Goal: Entertainment & Leisure: Browse casually

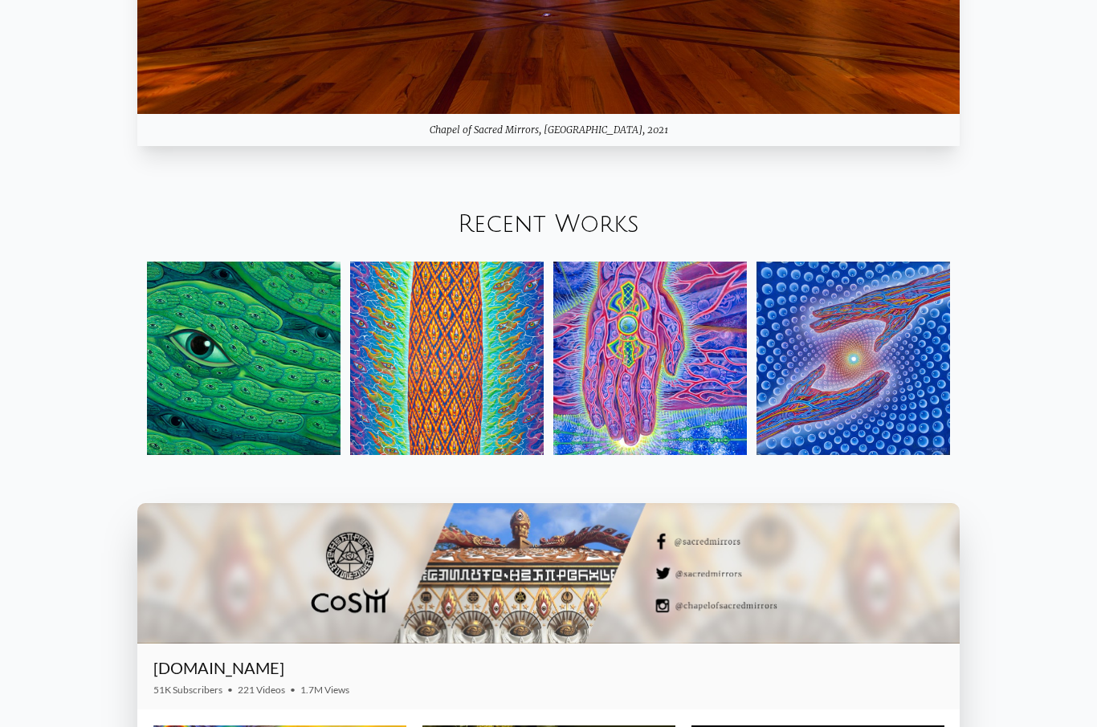
scroll to position [1869, 0]
click at [529, 238] on link "Recent Works" at bounding box center [548, 224] width 181 height 26
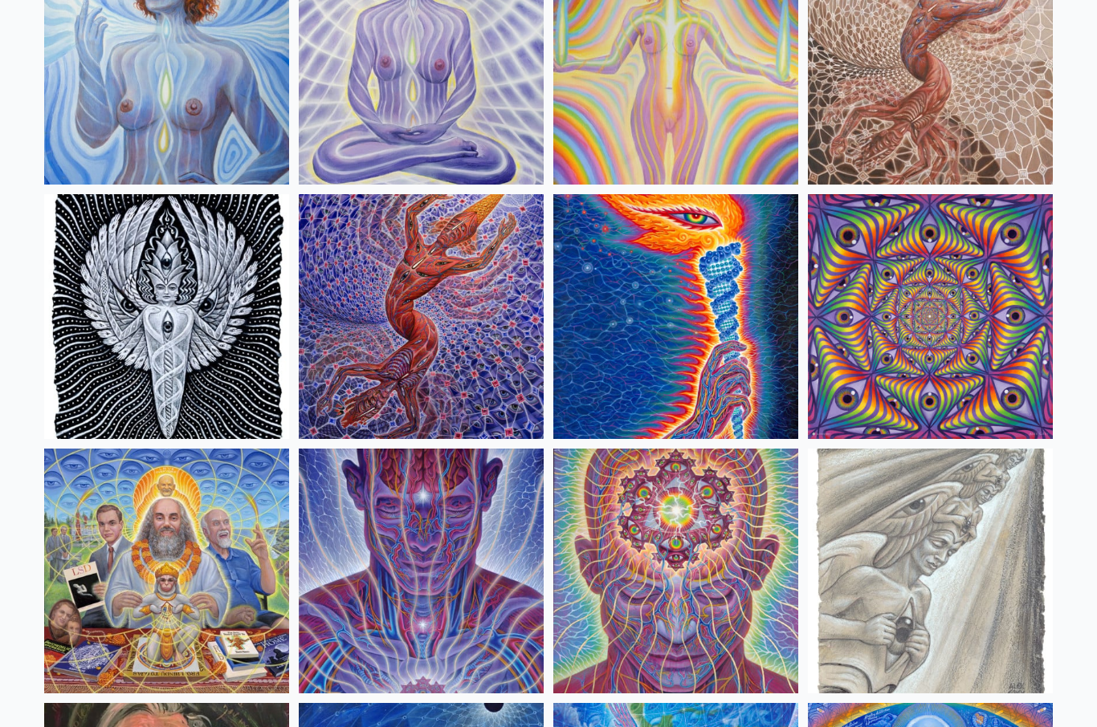
scroll to position [1513, 0]
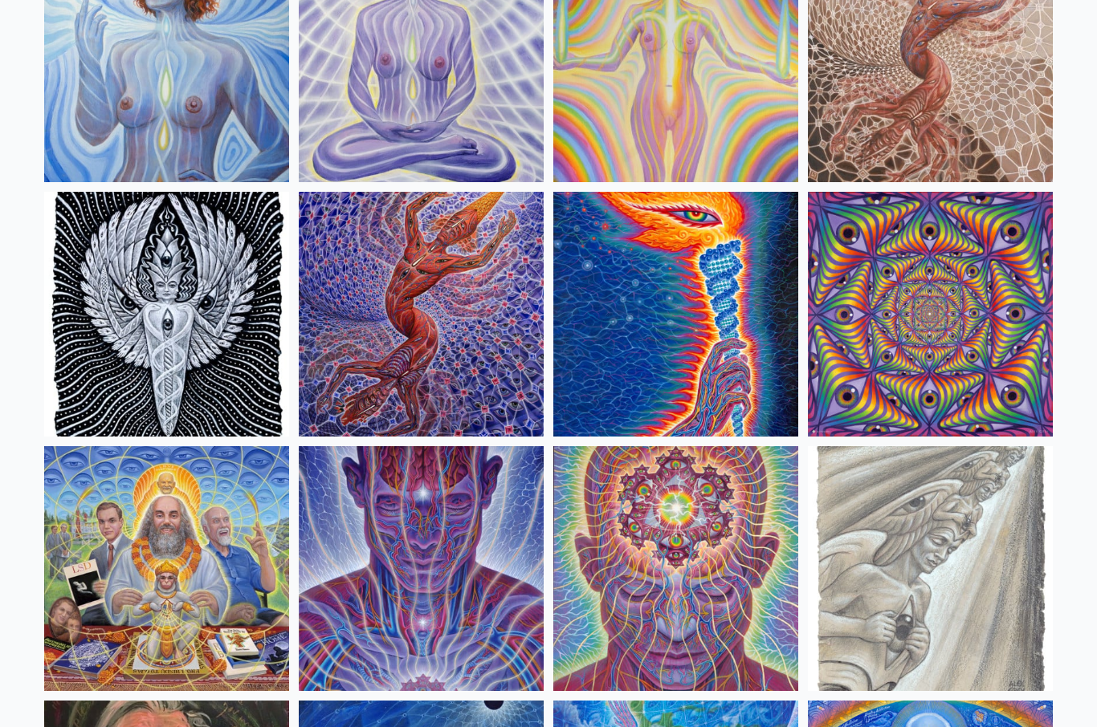
click at [98, 360] on img at bounding box center [166, 315] width 245 height 245
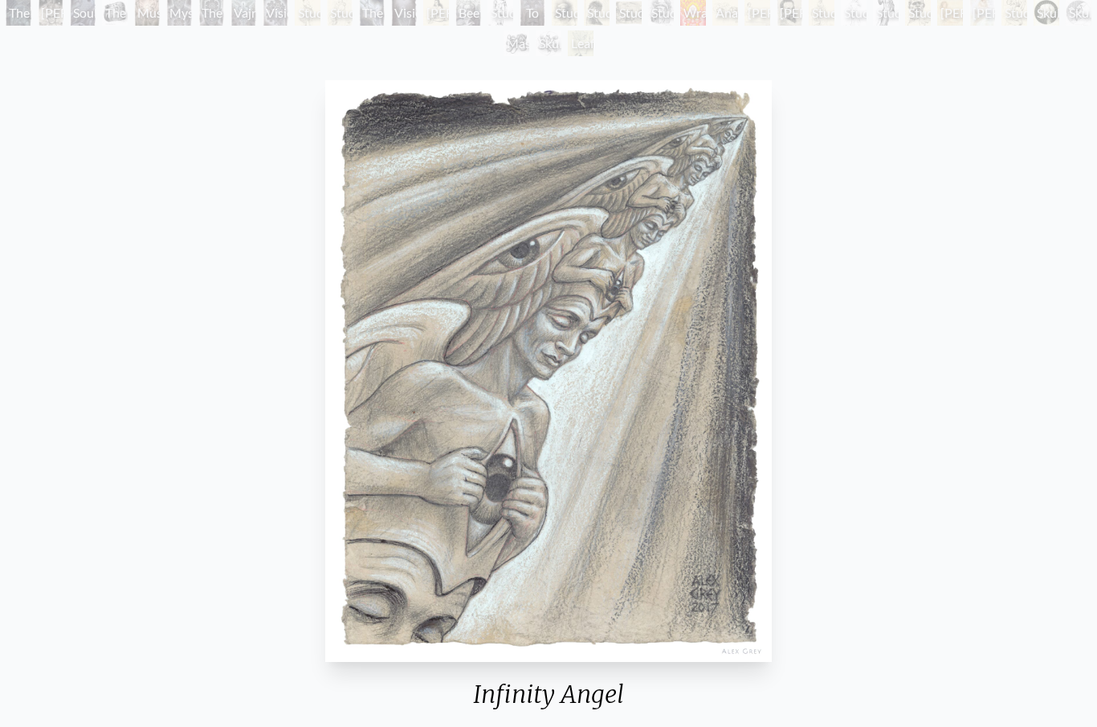
scroll to position [133, 0]
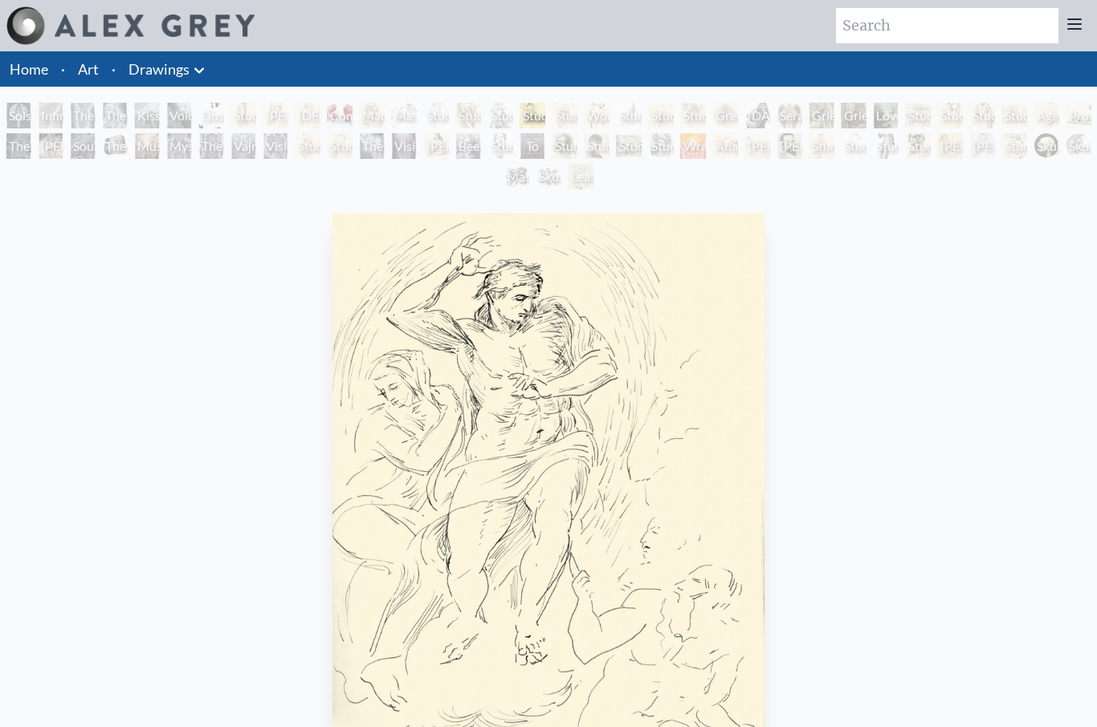
click at [1015, 192] on div "Solstice Angel Infinity Angel The Love Held Between Us The Medium Kiss of the M…" at bounding box center [548, 149] width 1097 height 92
click at [828, 157] on div "Study of Michelangelo's The Deposition" at bounding box center [821, 146] width 26 height 26
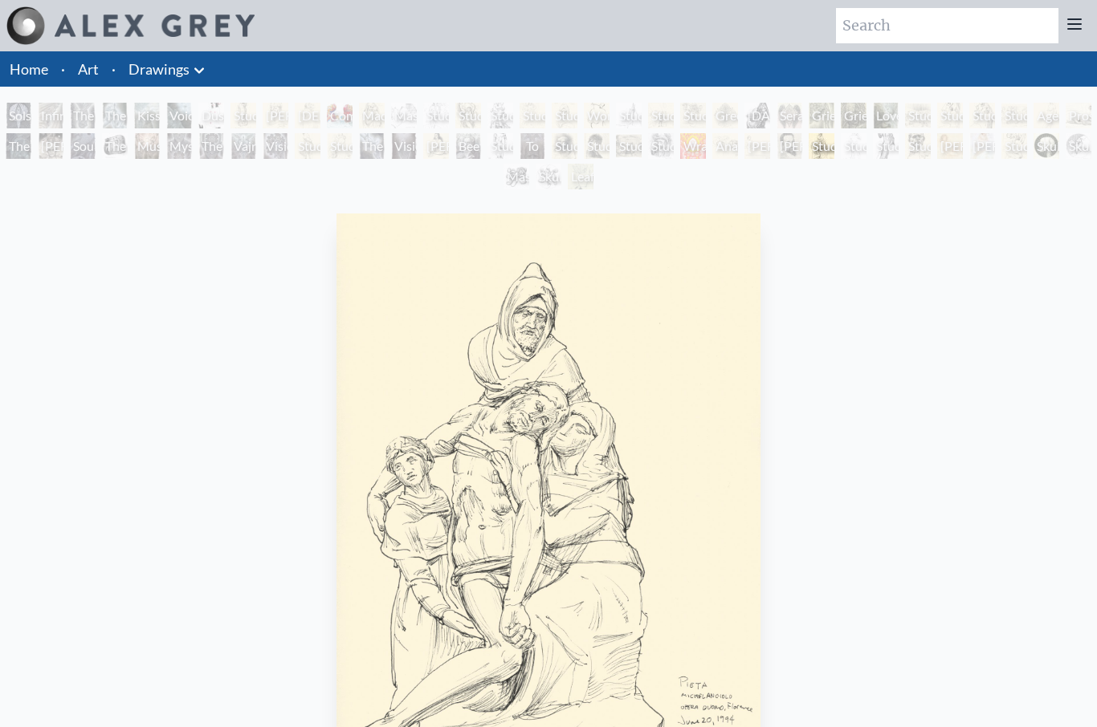
click at [181, 79] on link "Drawings" at bounding box center [158, 69] width 61 height 22
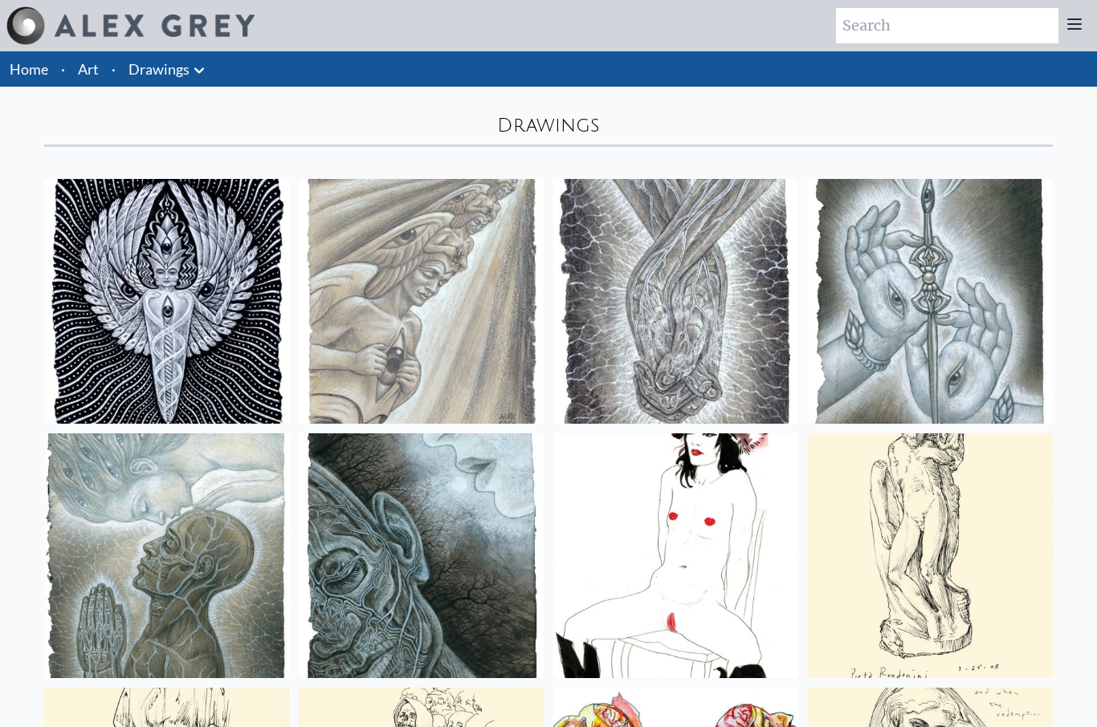
click at [98, 59] on link "Art" at bounding box center [88, 69] width 21 height 22
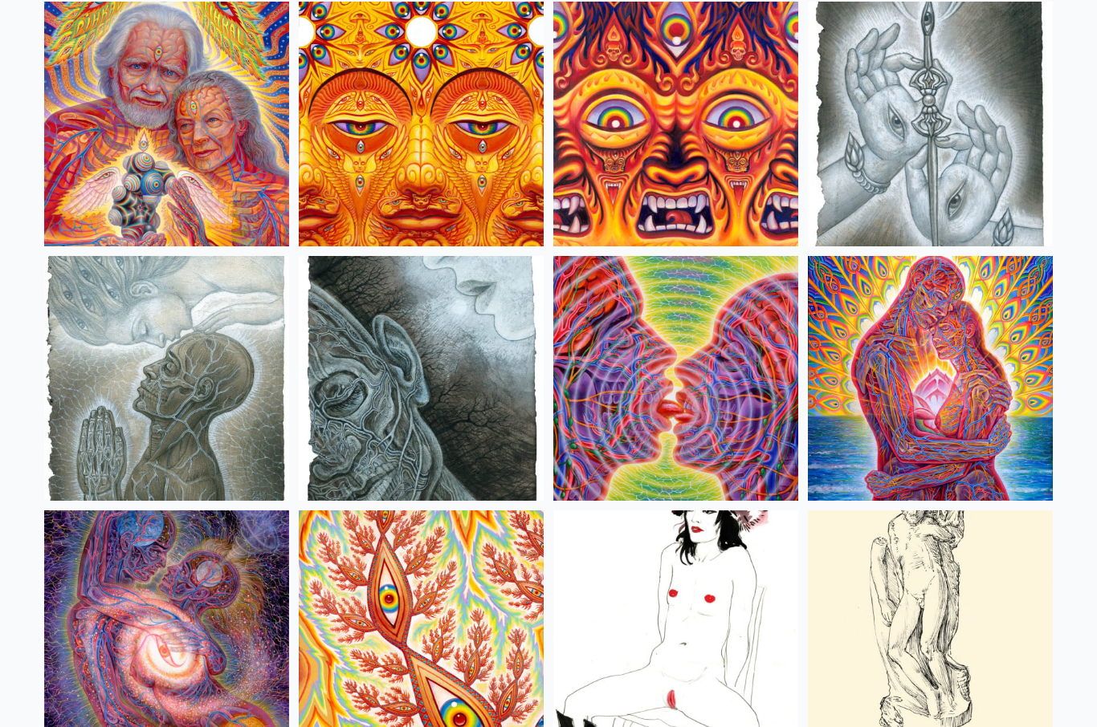
scroll to position [5014, 0]
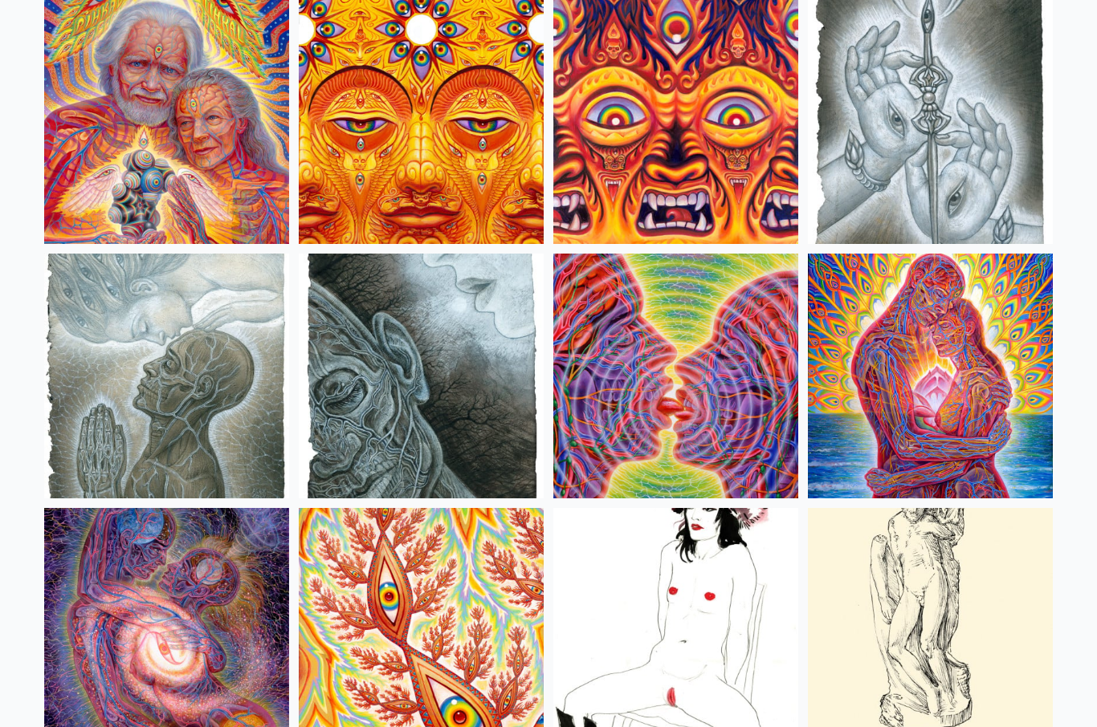
click at [372, 188] on img at bounding box center [421, 122] width 245 height 245
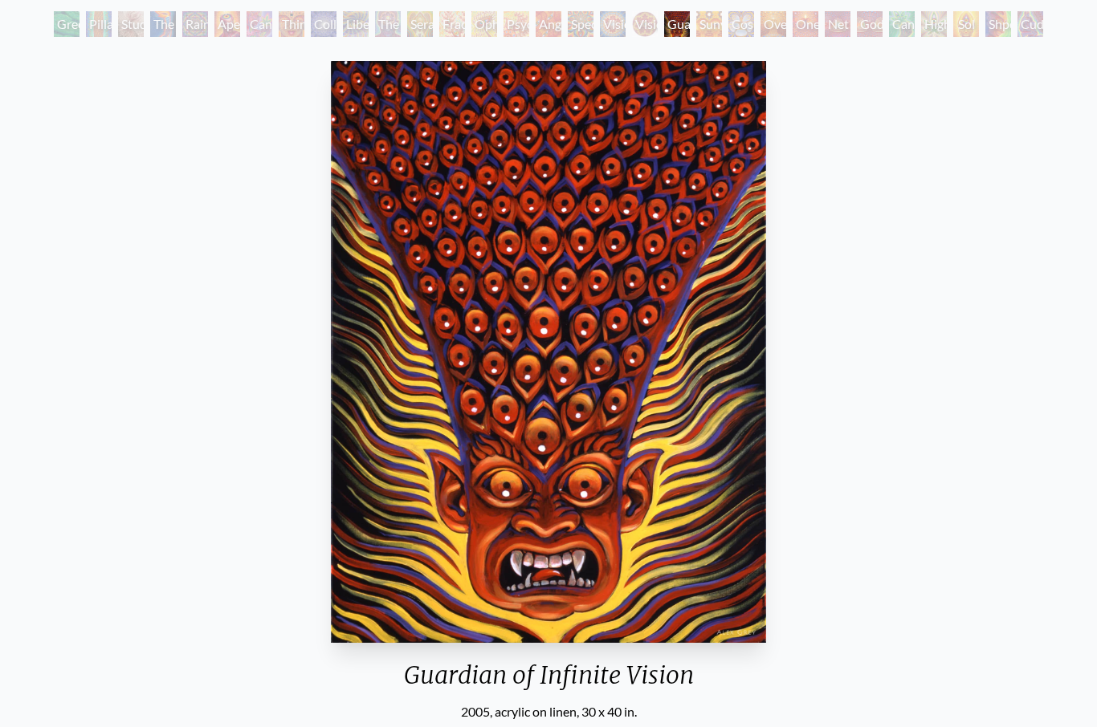
scroll to position [92, 0]
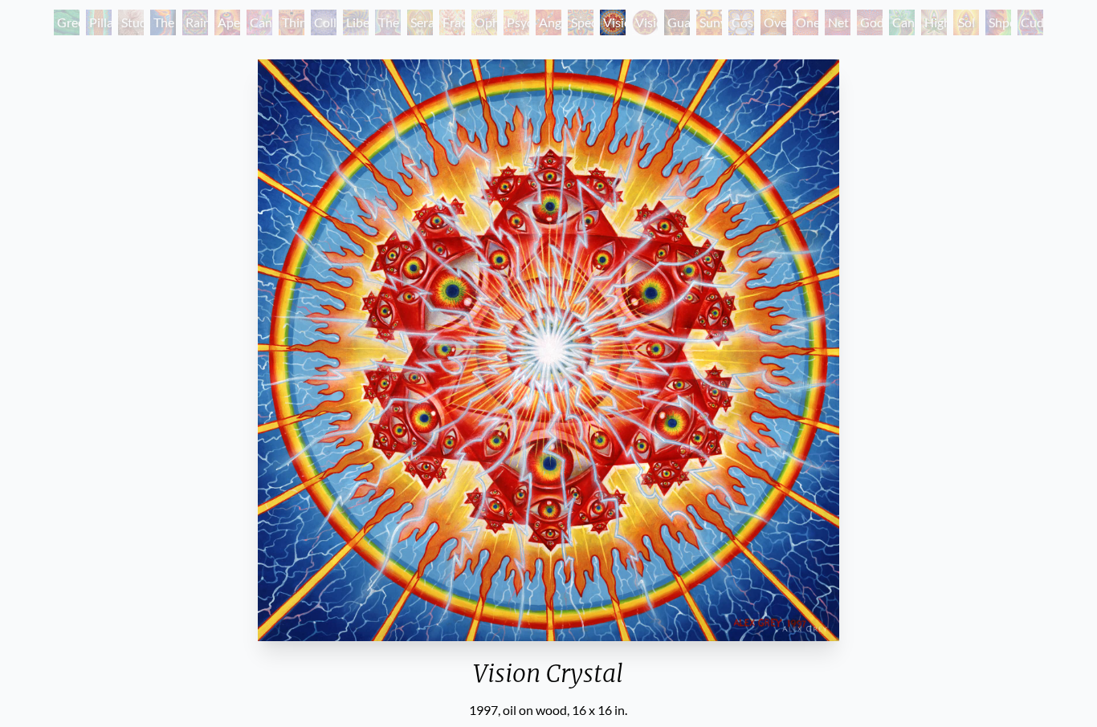
scroll to position [93, 0]
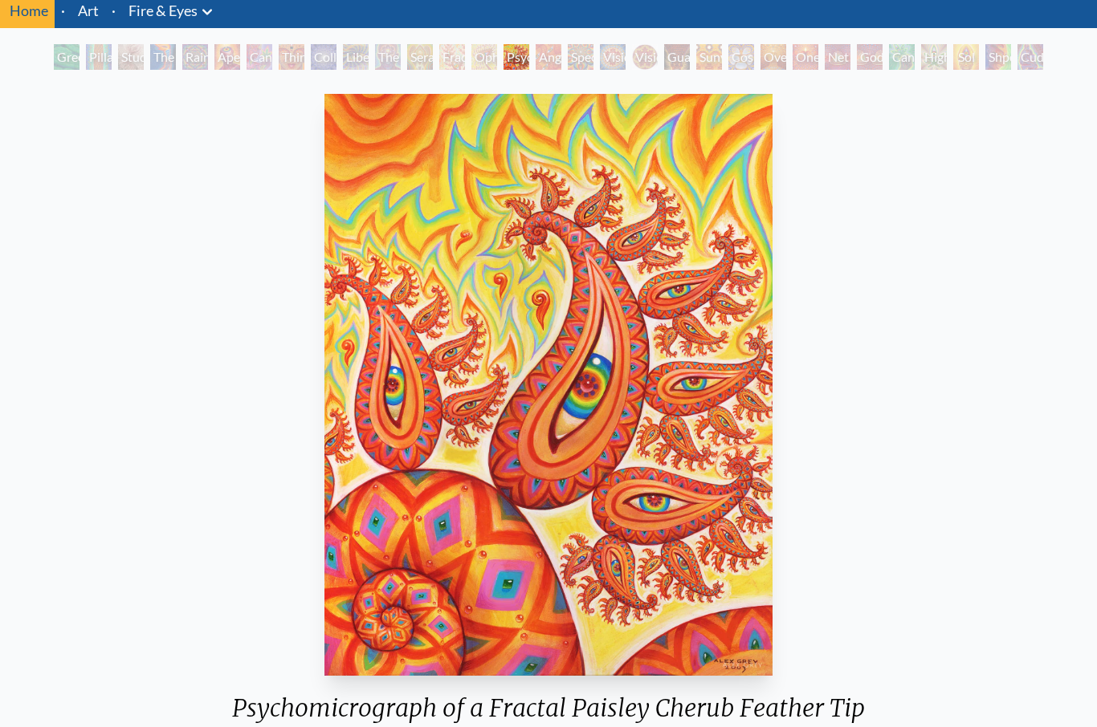
scroll to position [59, 0]
click at [1003, 44] on div "Shpongled" at bounding box center [998, 57] width 26 height 26
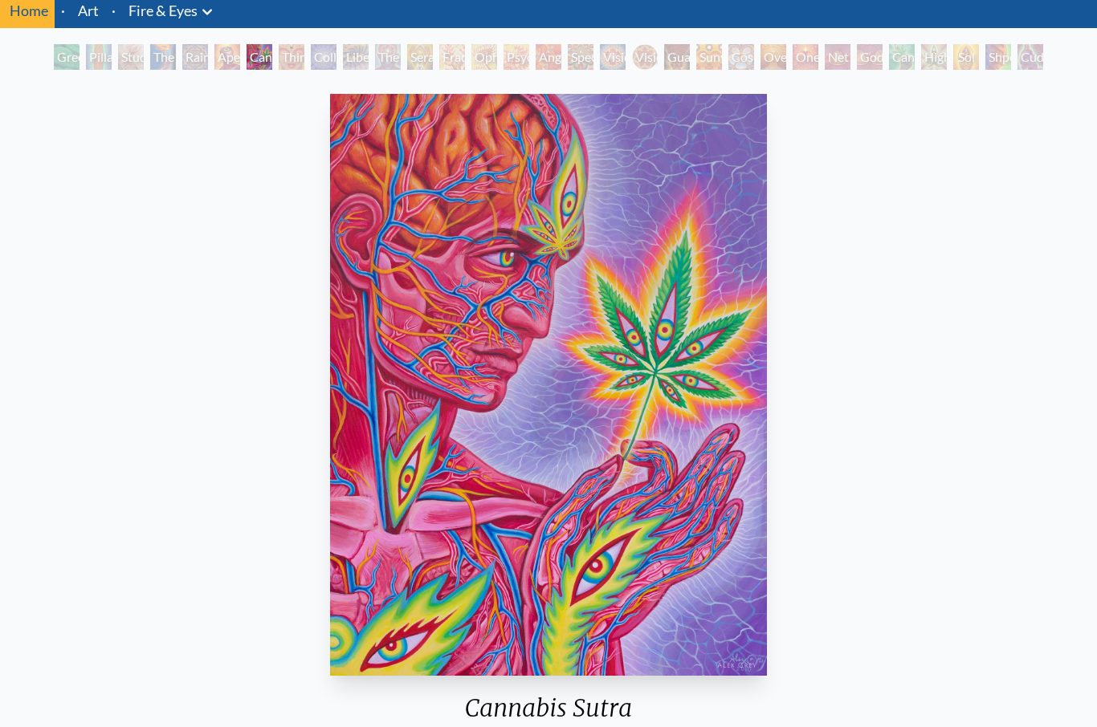
click at [360, 559] on img "7 / 31" at bounding box center [548, 385] width 437 height 582
